Goal: Information Seeking & Learning: Learn about a topic

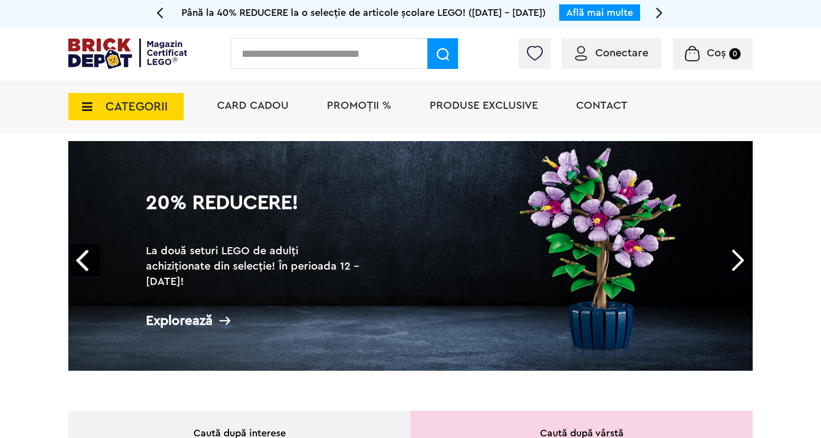
click at [132, 102] on span "CATEGORII" at bounding box center [136, 107] width 62 height 12
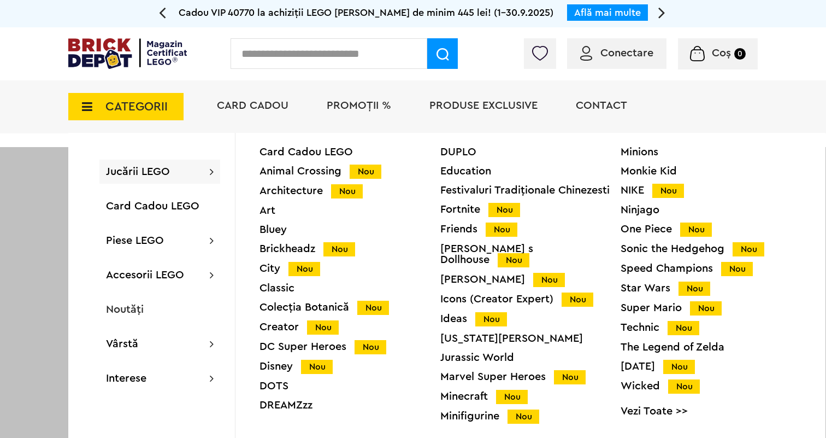
click at [454, 293] on div "Icons (Creator Expert) Nou" at bounding box center [530, 298] width 181 height 11
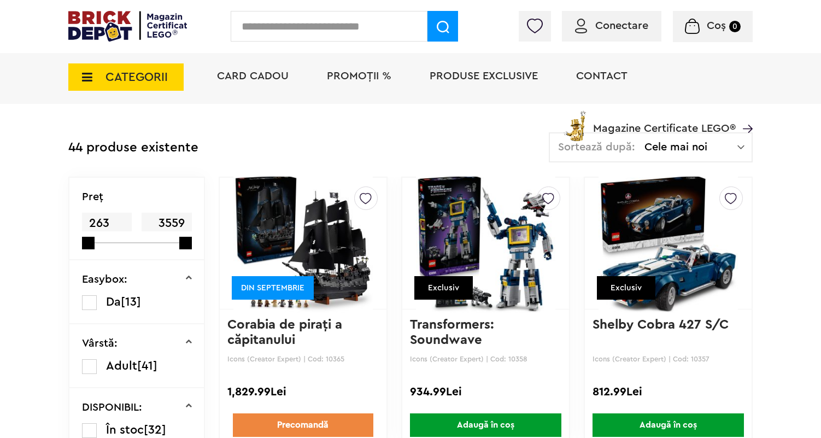
scroll to position [230, 0]
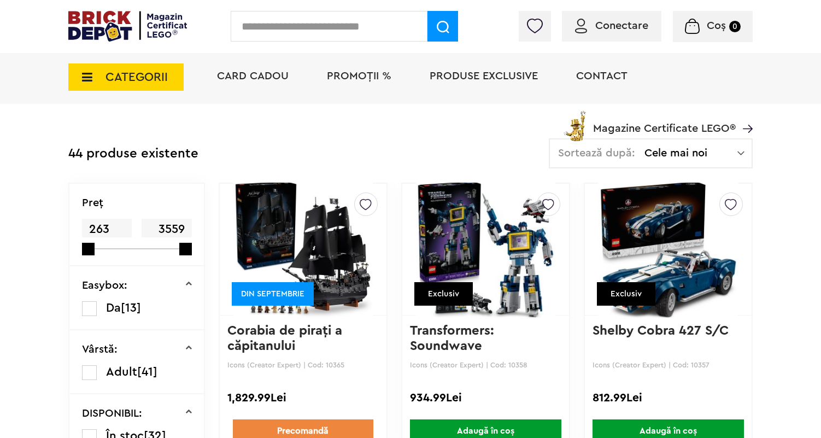
click at [319, 266] on img at bounding box center [302, 249] width 139 height 153
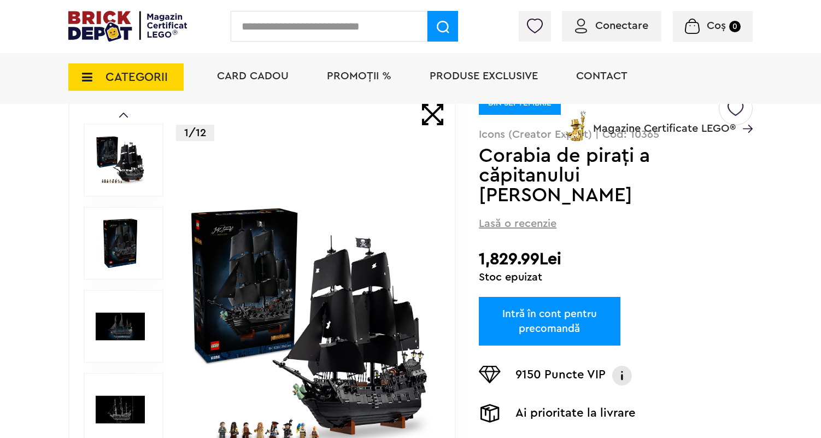
scroll to position [98, 0]
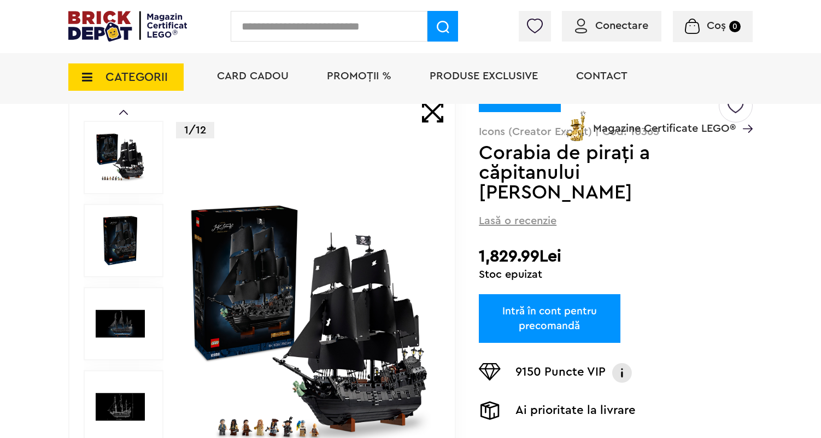
click at [330, 331] on img at bounding box center [309, 324] width 244 height 244
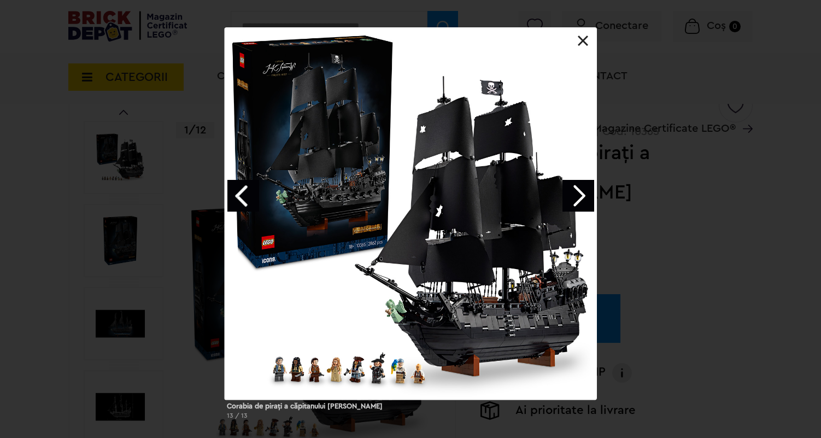
click at [573, 199] on link "Next image" at bounding box center [578, 196] width 32 height 32
click at [588, 193] on link "Next image" at bounding box center [578, 196] width 32 height 32
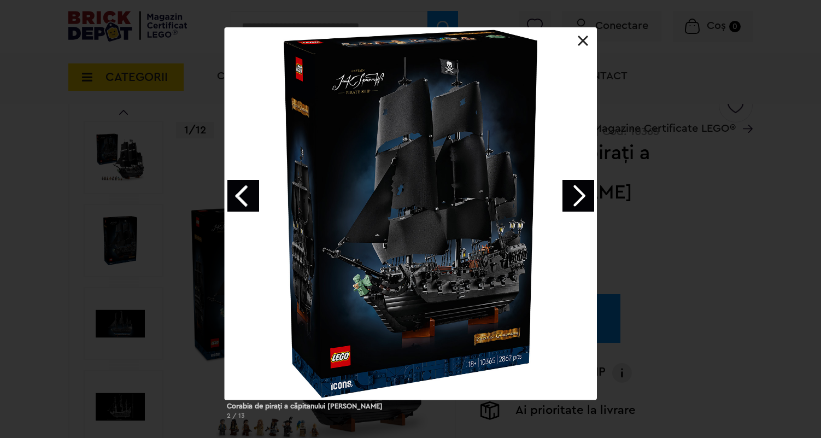
click at [583, 194] on link "Next image" at bounding box center [578, 196] width 32 height 32
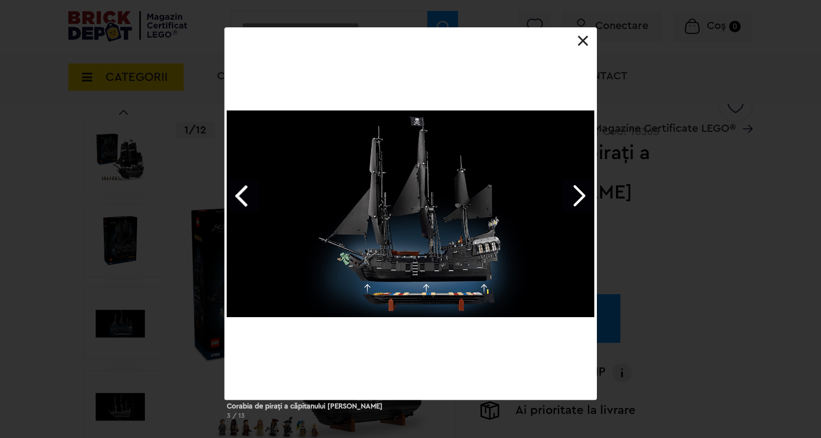
click at [583, 194] on link "Next image" at bounding box center [578, 196] width 32 height 32
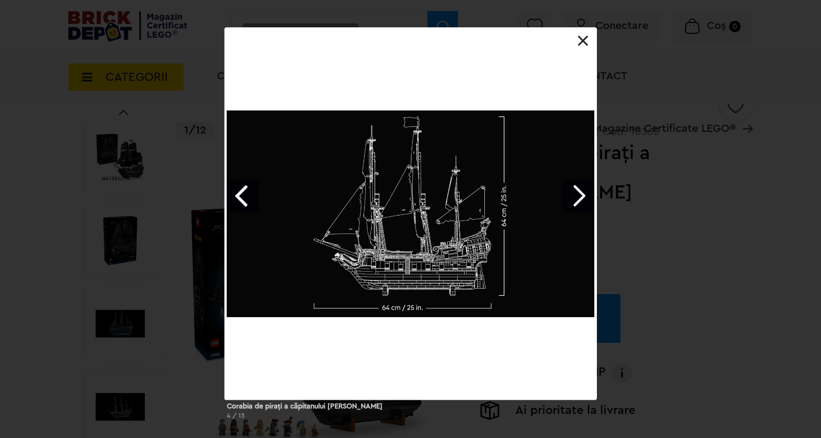
click at [583, 194] on link "Next image" at bounding box center [578, 196] width 32 height 32
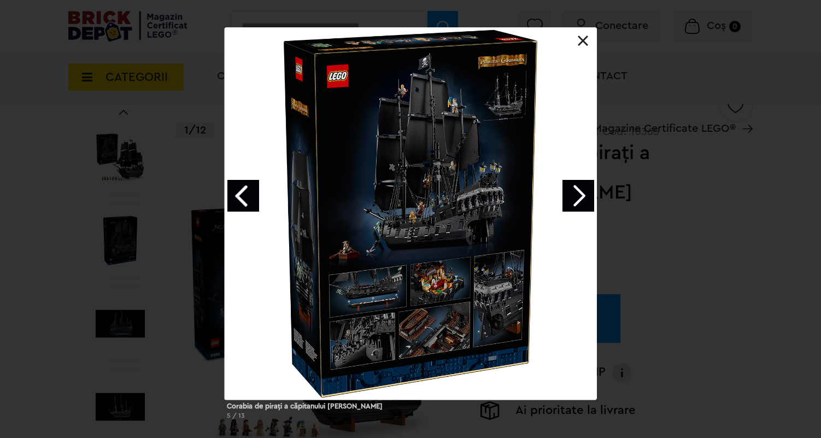
click at [584, 192] on link "Next image" at bounding box center [578, 196] width 32 height 32
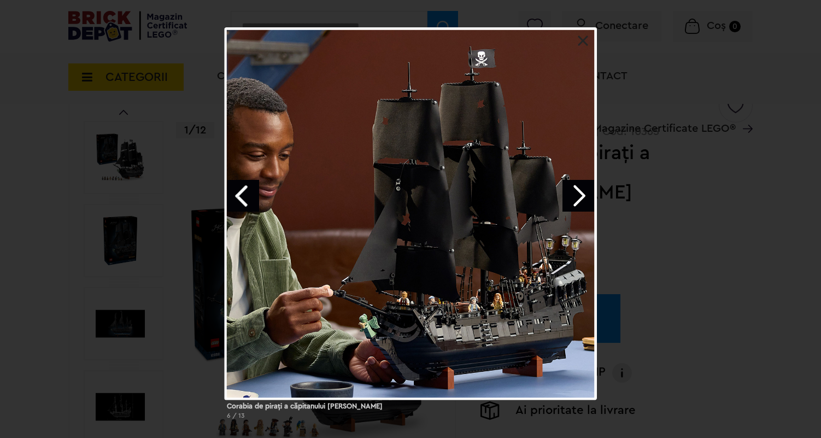
click at [584, 192] on link "Next image" at bounding box center [578, 196] width 32 height 32
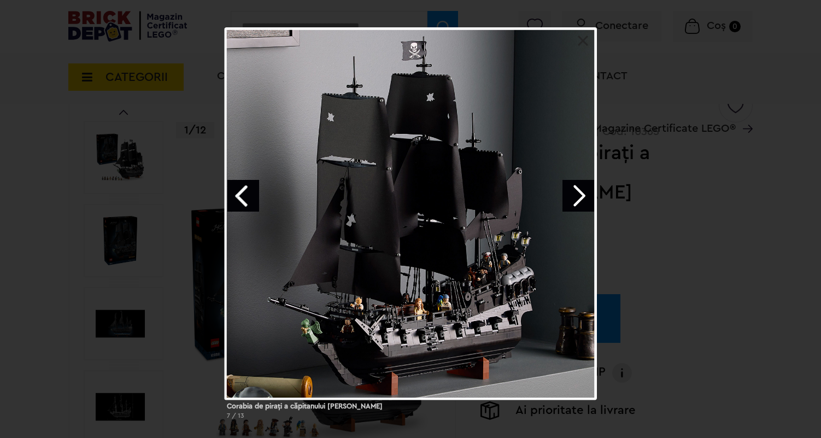
click at [584, 192] on link "Next image" at bounding box center [578, 196] width 32 height 32
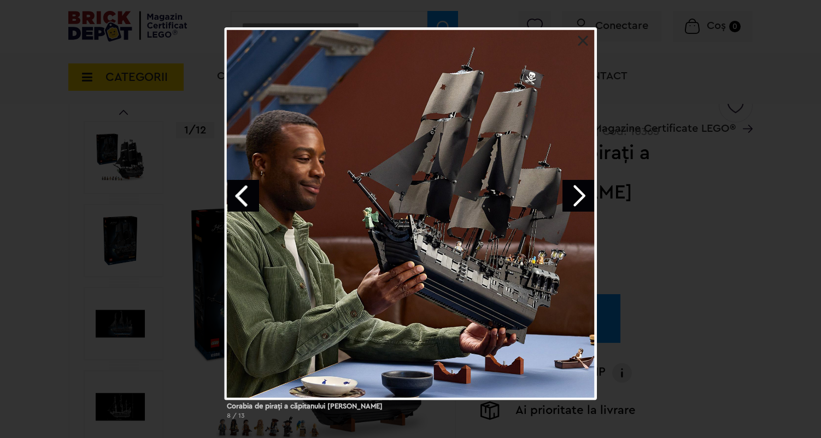
click at [584, 192] on link "Next image" at bounding box center [578, 196] width 32 height 32
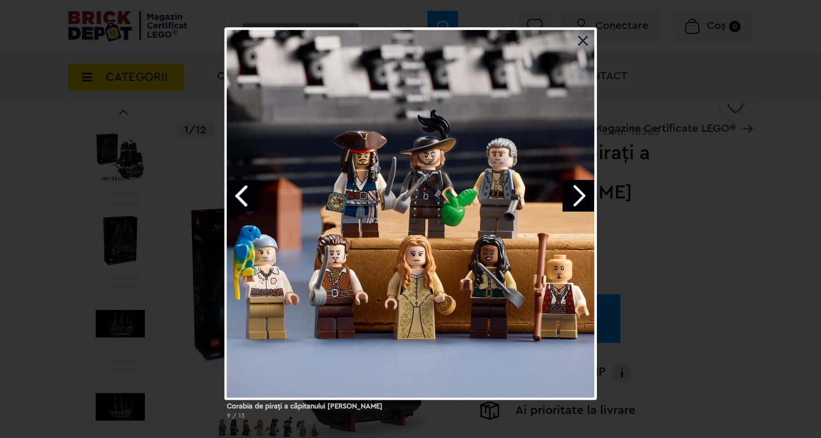
click at [584, 192] on link "Next image" at bounding box center [578, 196] width 32 height 32
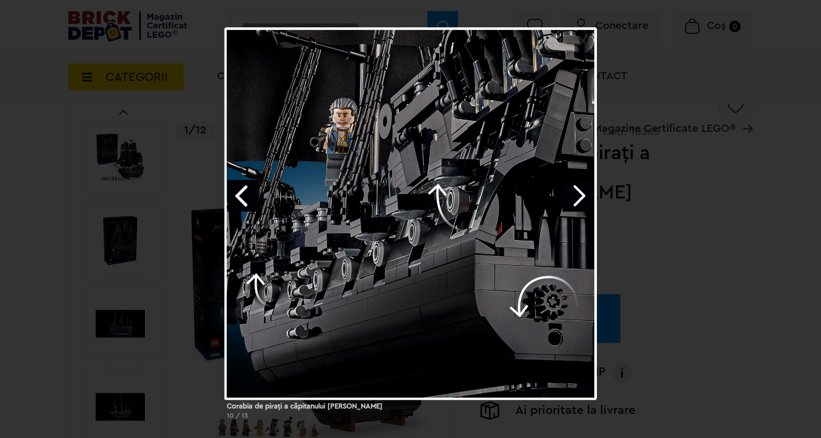
click at [584, 192] on link "Next image" at bounding box center [578, 196] width 32 height 32
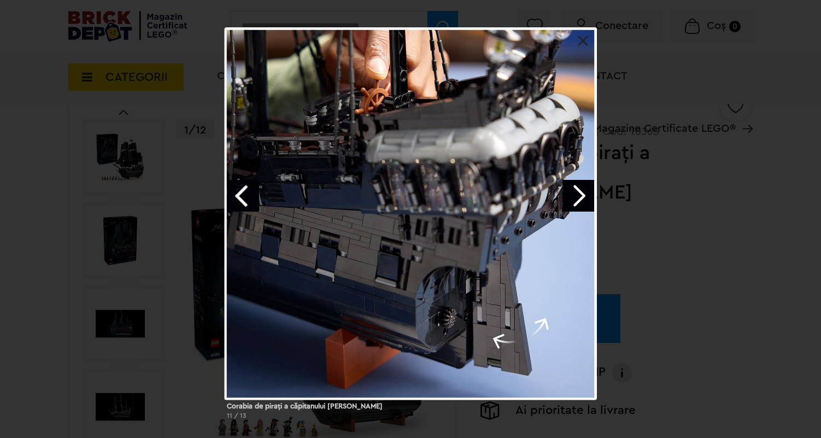
click at [584, 192] on link "Next image" at bounding box center [578, 196] width 32 height 32
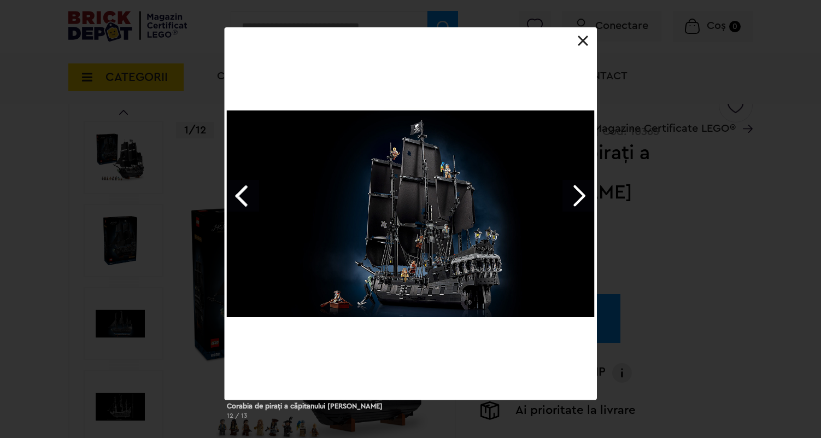
click at [584, 192] on link "Next image" at bounding box center [578, 196] width 32 height 32
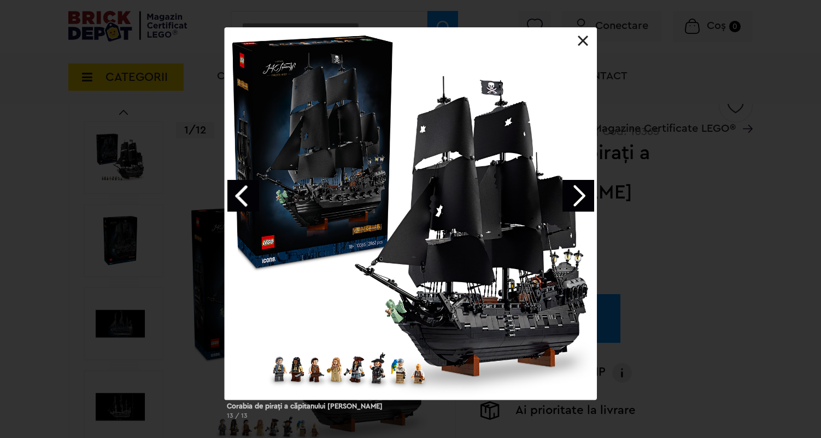
click at [581, 40] on link at bounding box center [583, 41] width 11 height 11
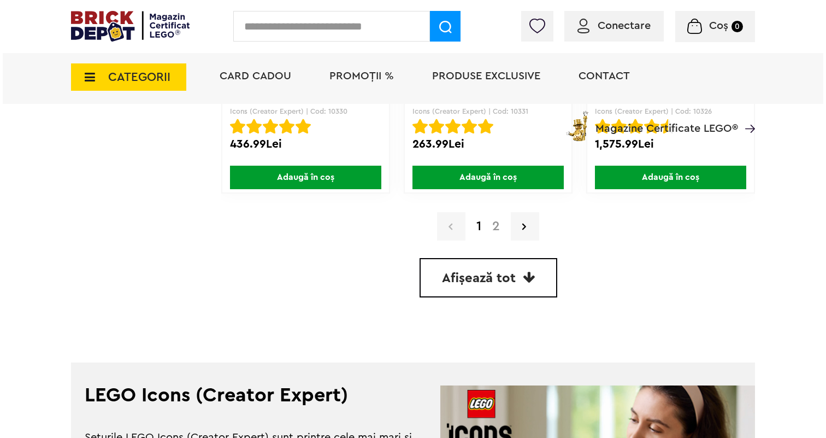
scroll to position [2707, 0]
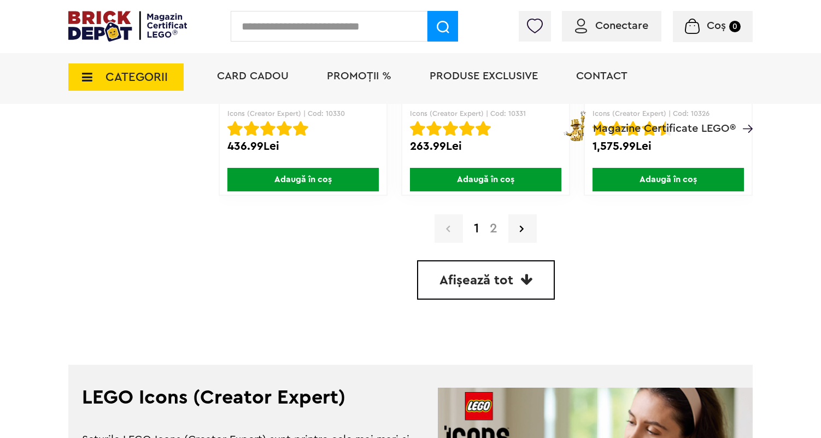
click at [161, 75] on span "CATEGORII" at bounding box center [136, 77] width 62 height 12
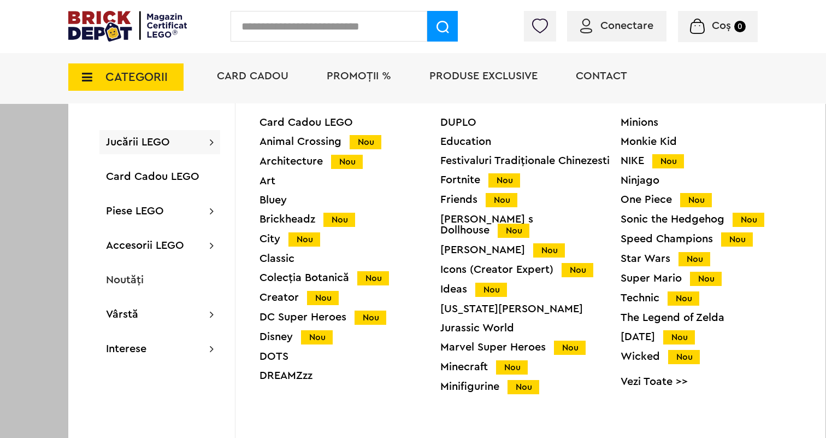
click at [445, 284] on div "Ideas Nou" at bounding box center [530, 289] width 181 height 11
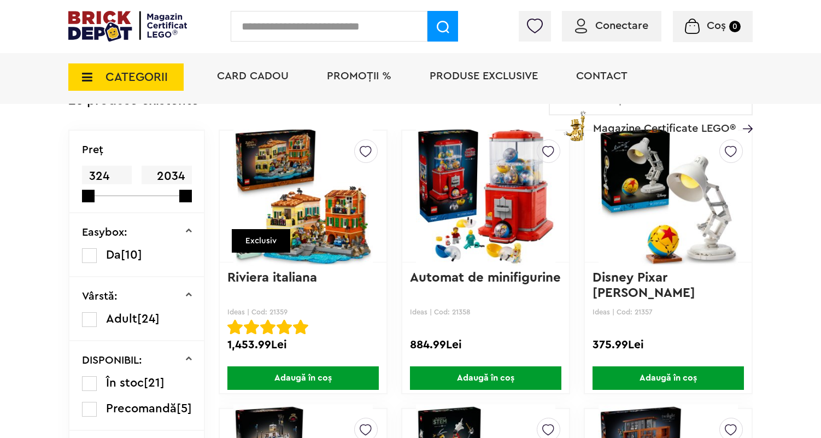
scroll to position [270, 0]
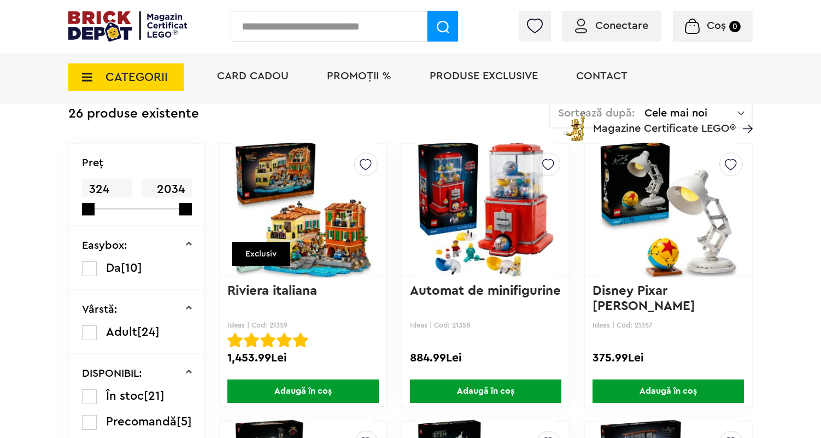
click at [640, 293] on link "Disney Pixar [PERSON_NAME]" at bounding box center [643, 298] width 103 height 28
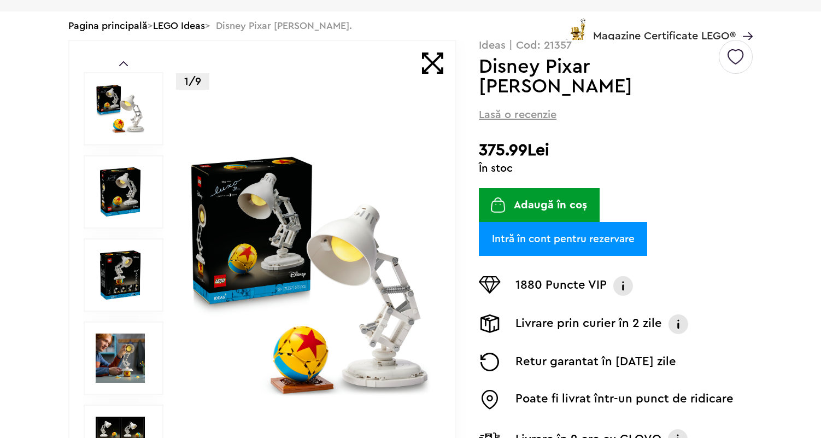
scroll to position [179, 0]
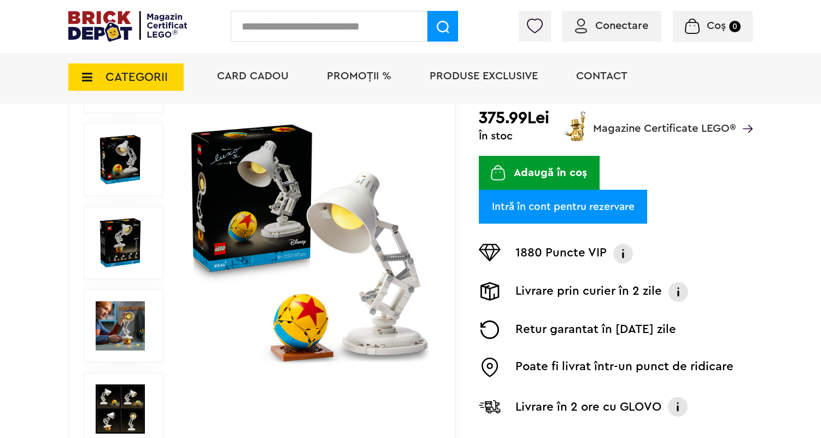
click at [117, 237] on img at bounding box center [120, 242] width 49 height 49
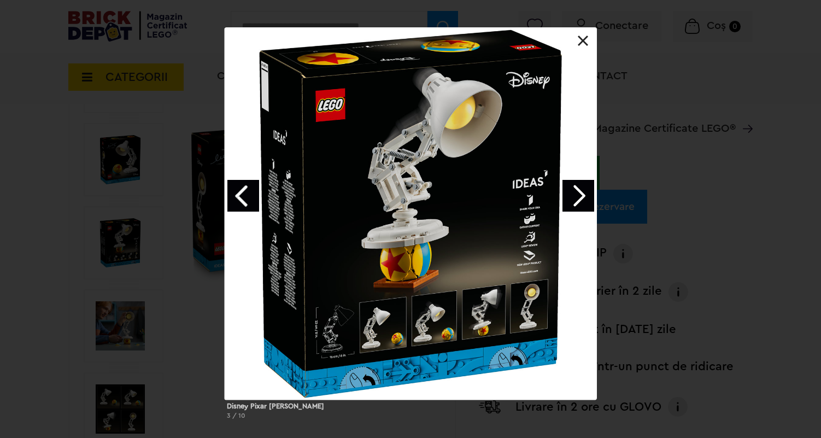
click at [580, 190] on link "Next image" at bounding box center [578, 196] width 32 height 32
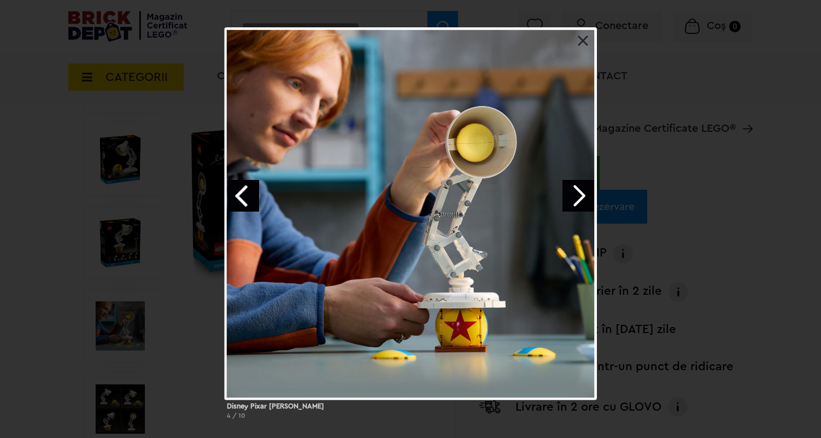
click at [578, 196] on link "Next image" at bounding box center [578, 196] width 32 height 32
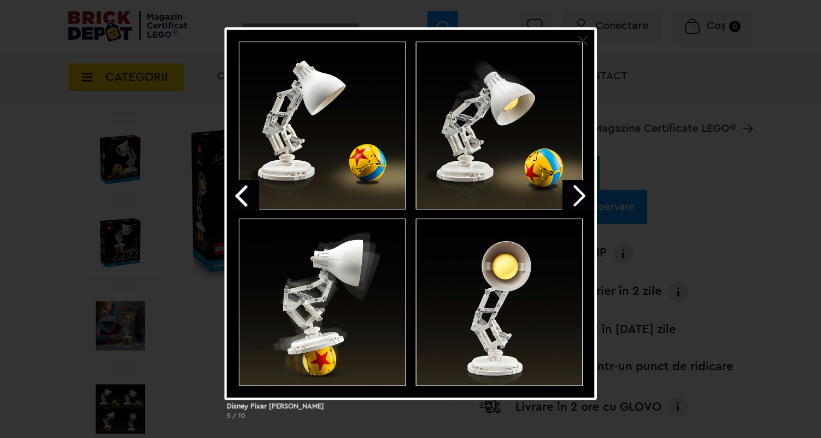
click at [580, 191] on link "Next image" at bounding box center [578, 196] width 32 height 32
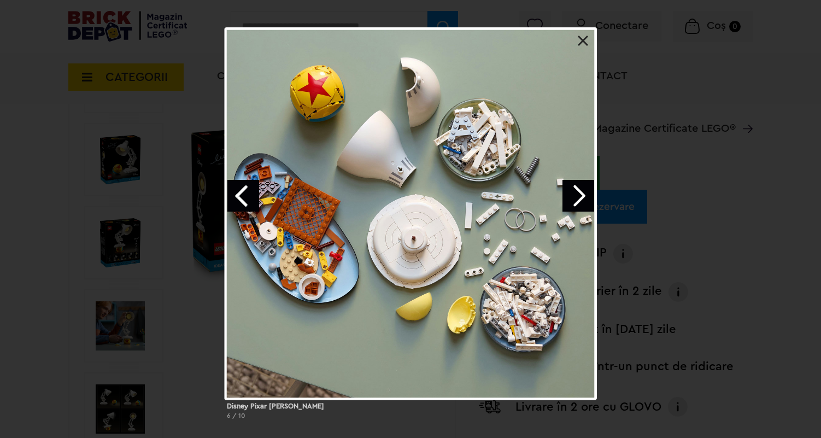
click at [580, 191] on link "Next image" at bounding box center [578, 196] width 32 height 32
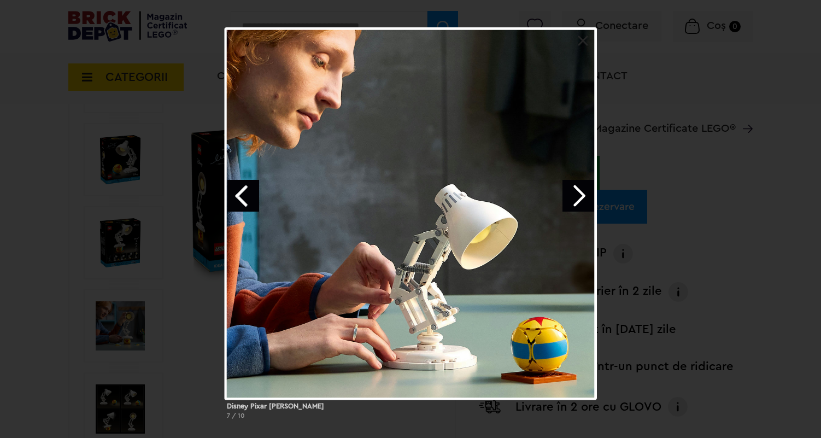
click at [631, 124] on div "Disney Pixar Luxo Jr. 7 / 10" at bounding box center [410, 227] width 821 height 401
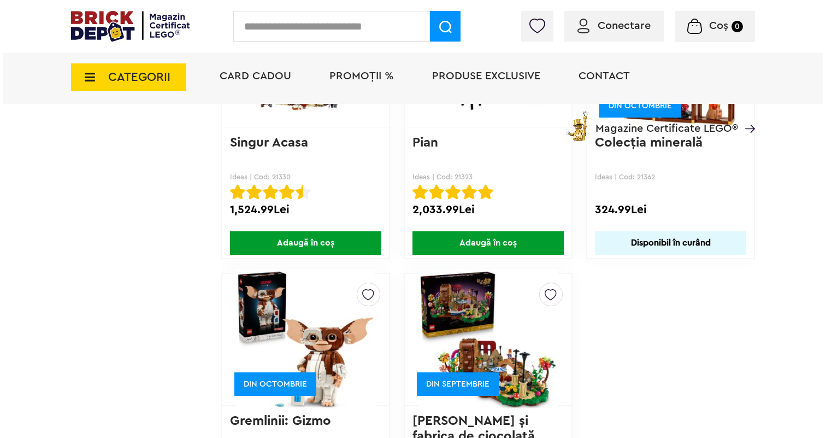
scroll to position [2432, 0]
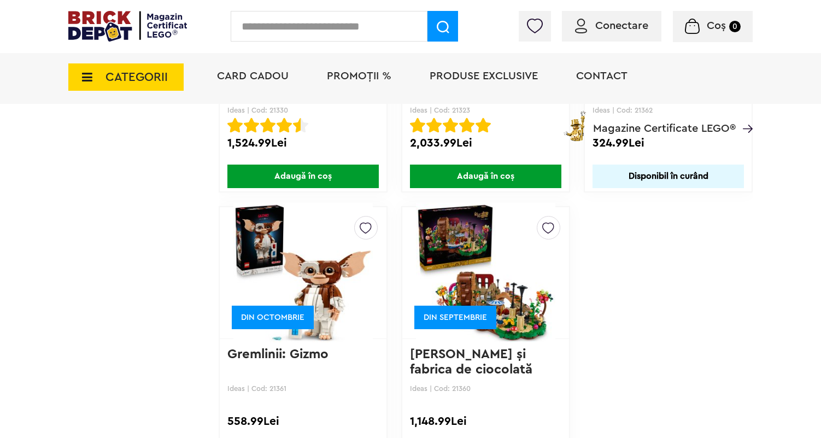
click at [116, 83] on span "CATEGORII" at bounding box center [136, 77] width 62 height 12
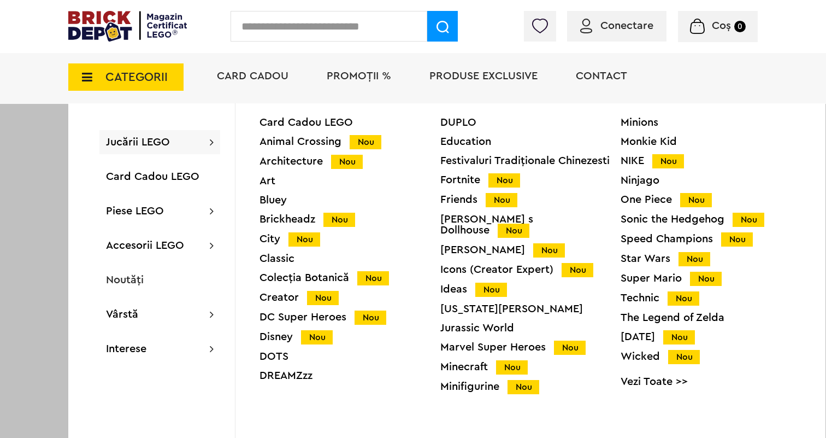
click at [442, 125] on div "DUPLO" at bounding box center [530, 122] width 181 height 11
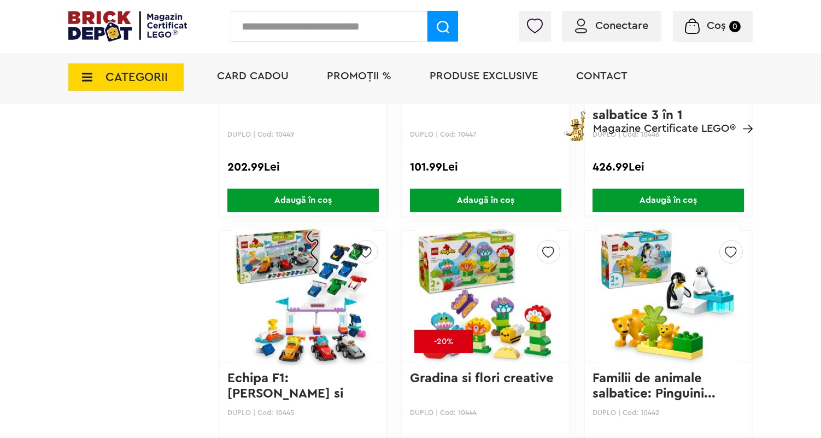
scroll to position [1853, 0]
